Goal: Information Seeking & Learning: Understand process/instructions

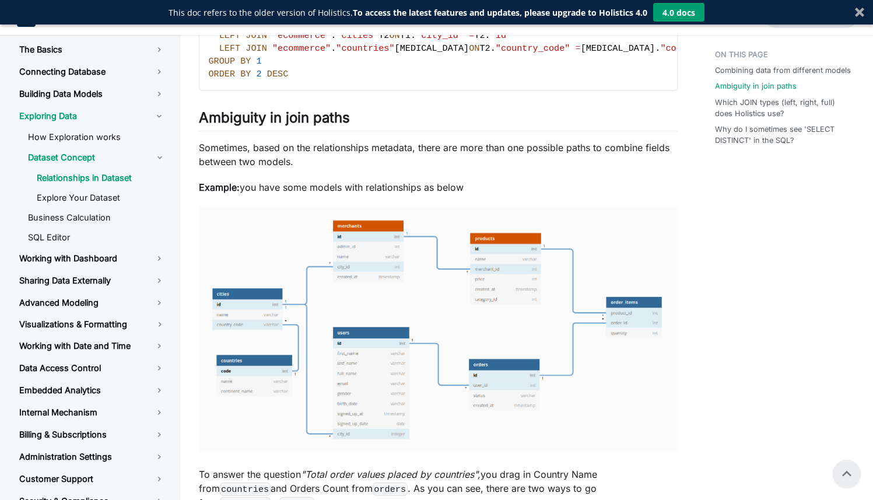
scroll to position [1021, 0]
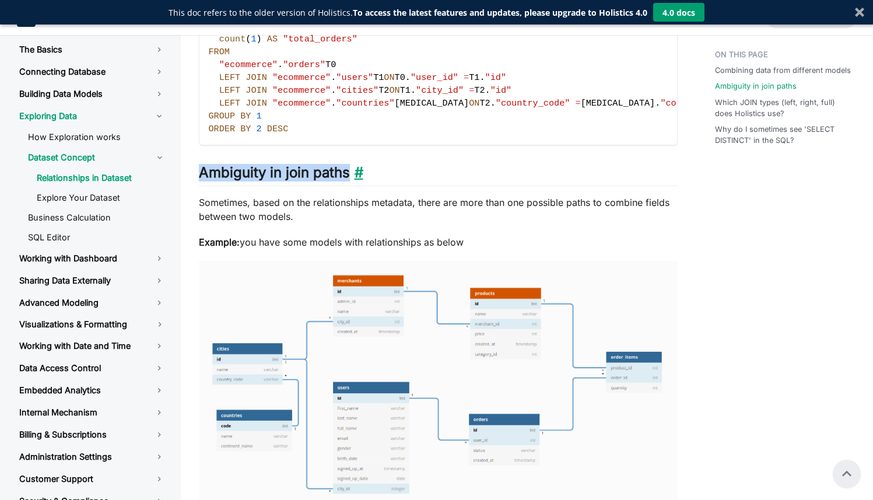
drag, startPoint x: 198, startPoint y: 173, endPoint x: 351, endPoint y: 175, distance: 152.7
click at [351, 175] on h2 "Ambiguity in join paths ​" at bounding box center [438, 175] width 479 height 22
copy h2 "Ambiguity in join paths"
